Goal: Use online tool/utility

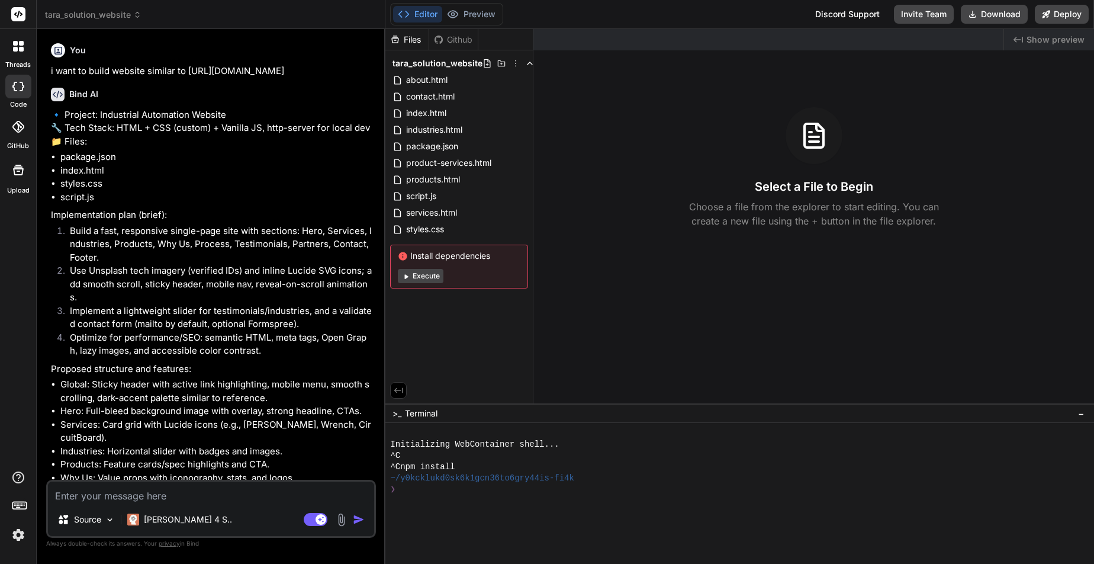
scroll to position [1185, 0]
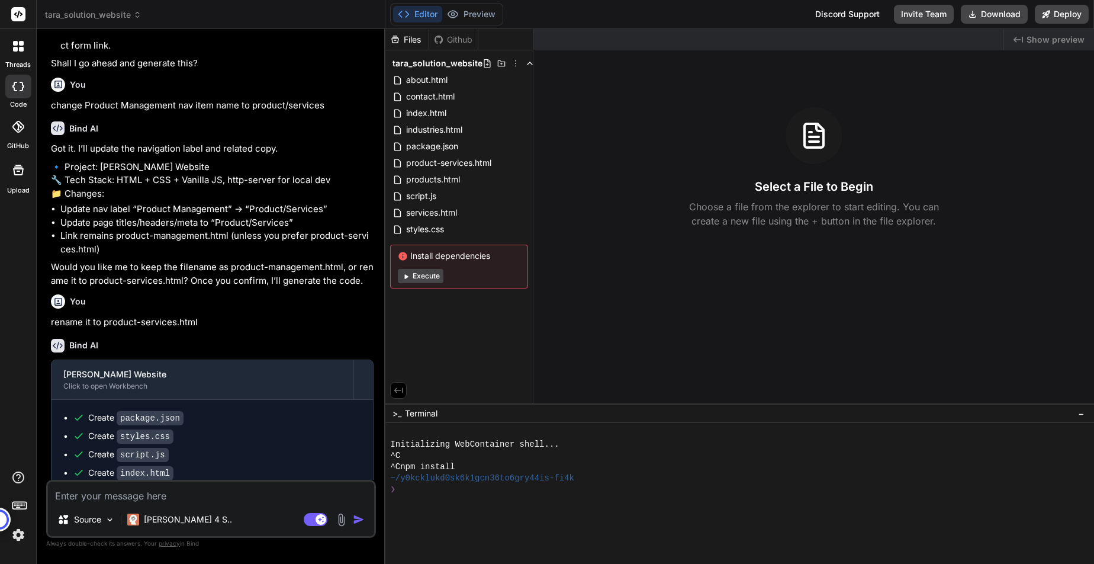
click at [1036, 37] on span "Show preview" at bounding box center [1056, 40] width 58 height 12
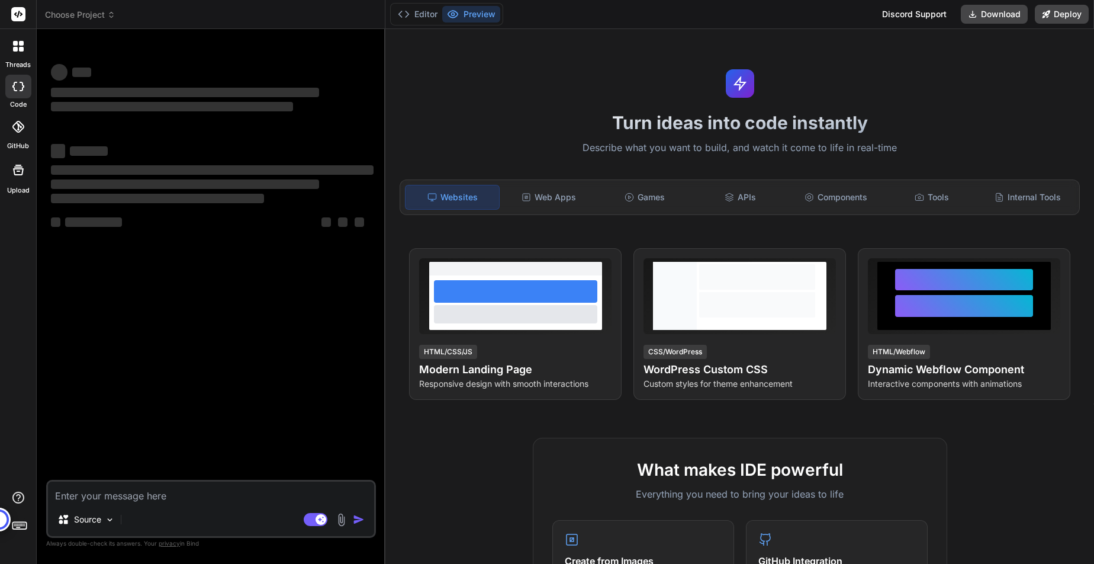
click at [469, 15] on button "Preview" at bounding box center [471, 14] width 58 height 17
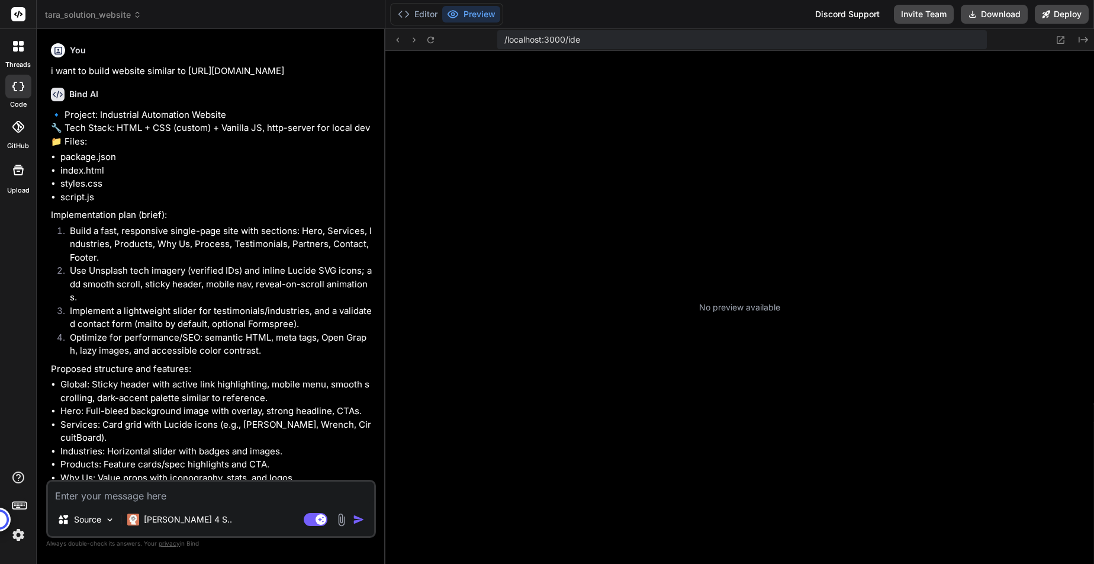
type textarea "x"
